Goal: Transaction & Acquisition: Purchase product/service

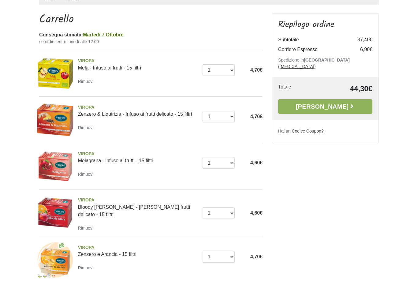
scroll to position [50, 0]
click at [341, 99] on link "[PERSON_NAME]" at bounding box center [325, 106] width 94 height 15
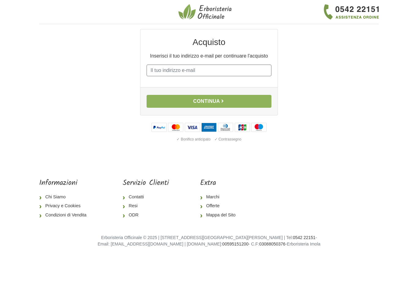
click at [217, 76] on input "E-mail" at bounding box center [208, 71] width 125 height 12
type input "zara1002@virgilio.it"
click at [253, 107] on button "Continua" at bounding box center [208, 101] width 125 height 13
